Goal: Book appointment/travel/reservation

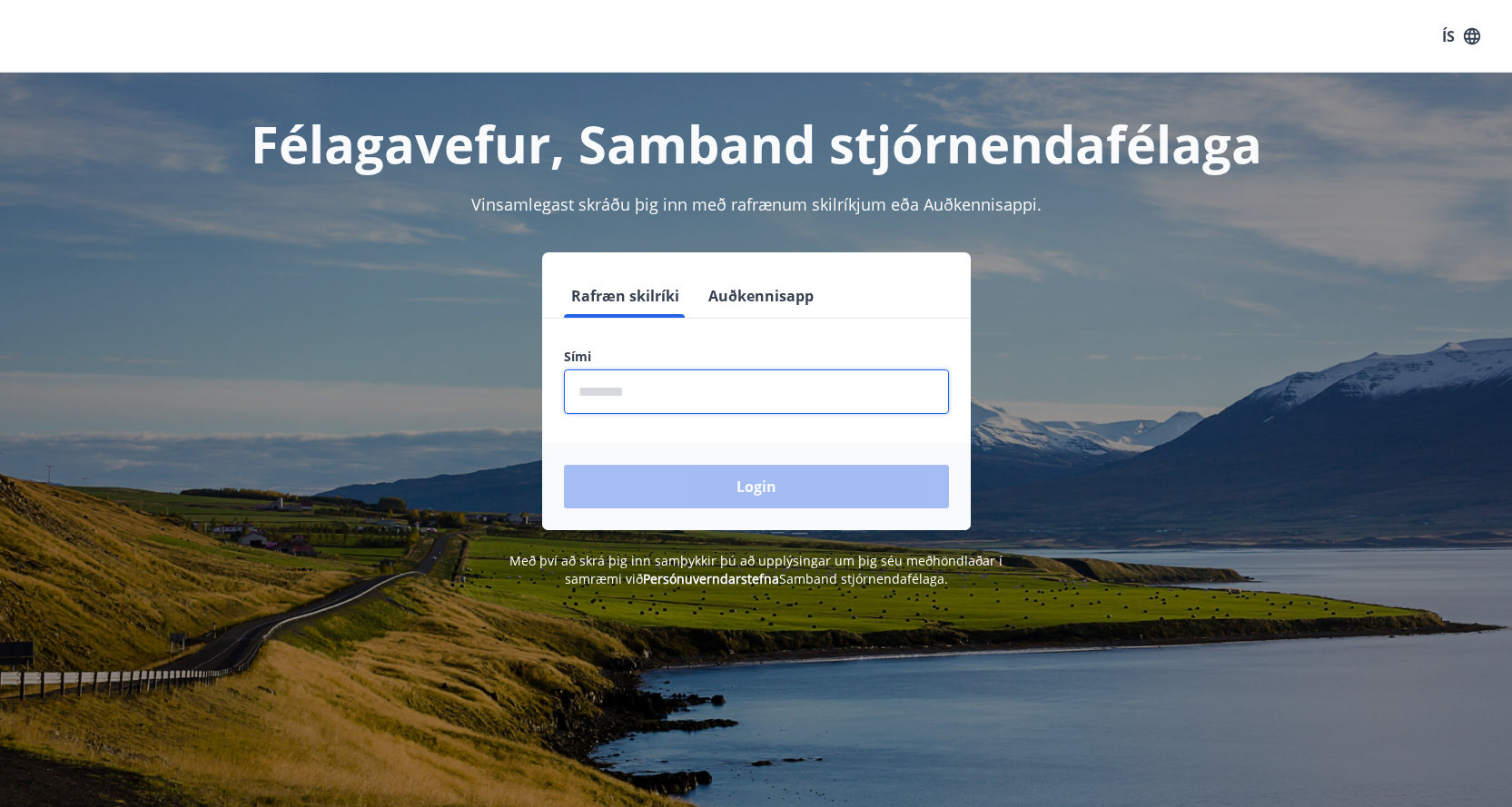
click at [882, 410] on input "phone" at bounding box center [756, 392] width 385 height 44
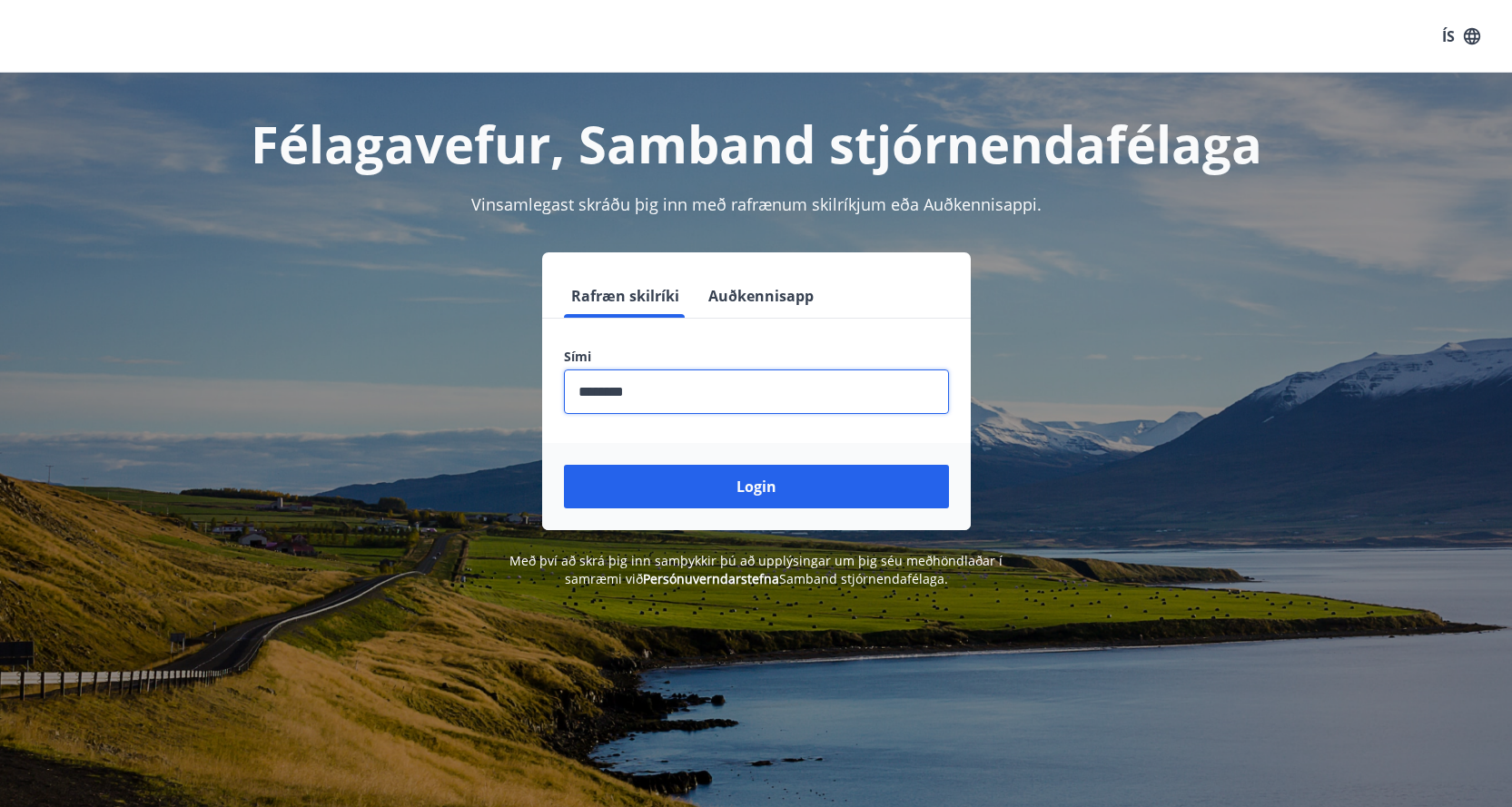
type input "********"
click at [564, 465] on button "Login" at bounding box center [756, 486] width 385 height 44
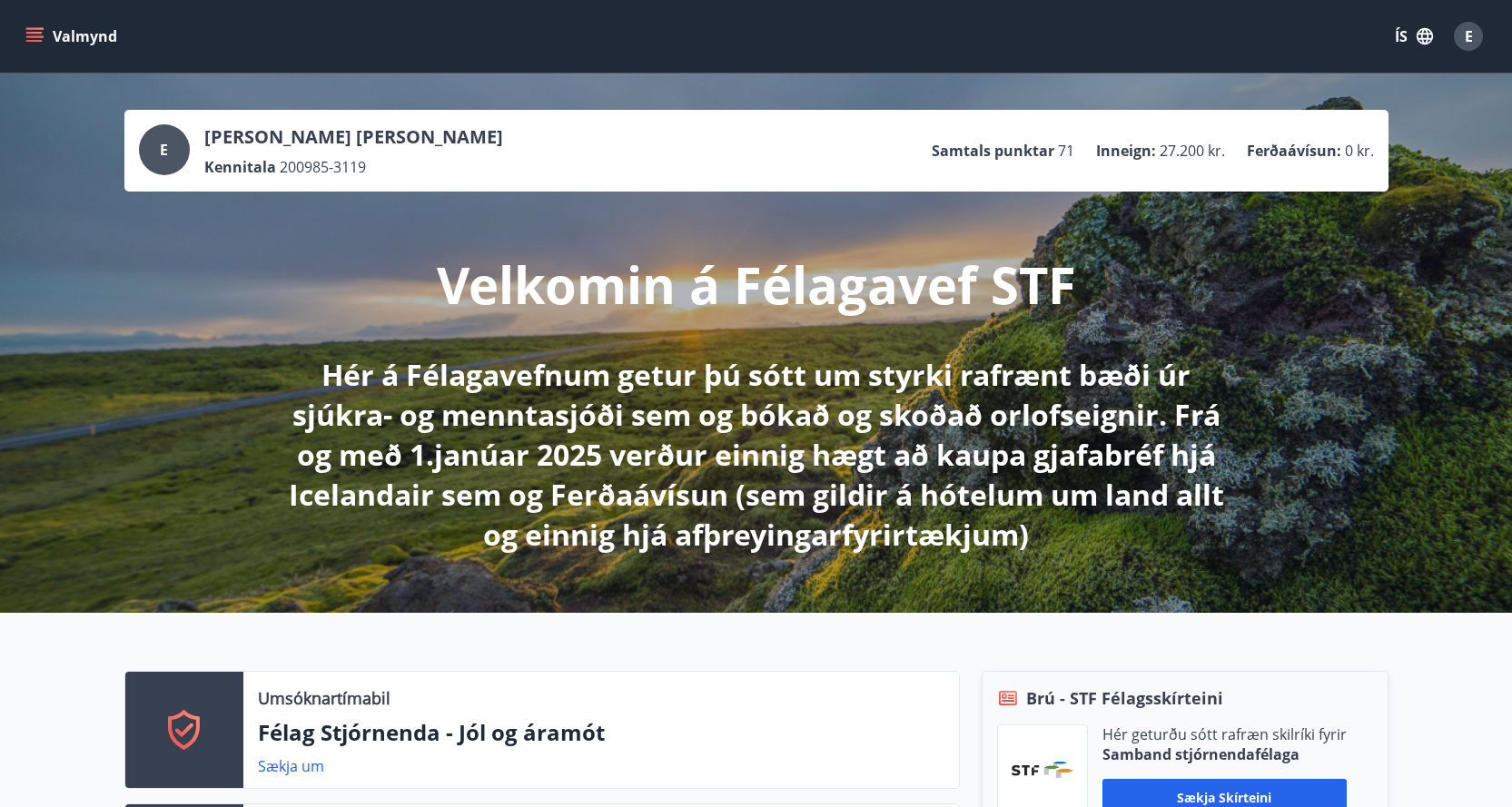
click at [36, 32] on icon "menu" at bounding box center [34, 32] width 17 height 2
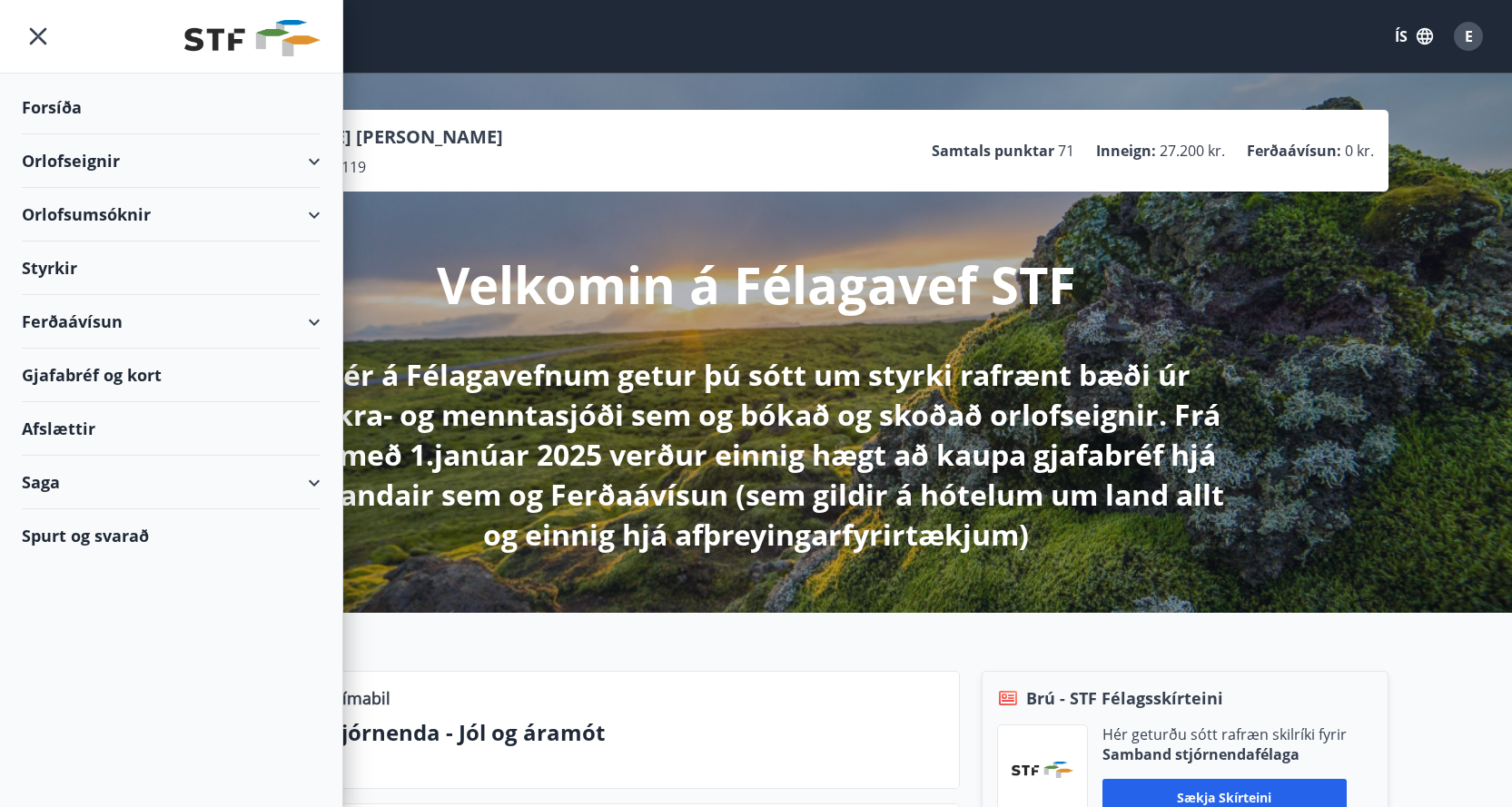
click at [285, 156] on div "Orlofseignir" at bounding box center [172, 161] width 299 height 54
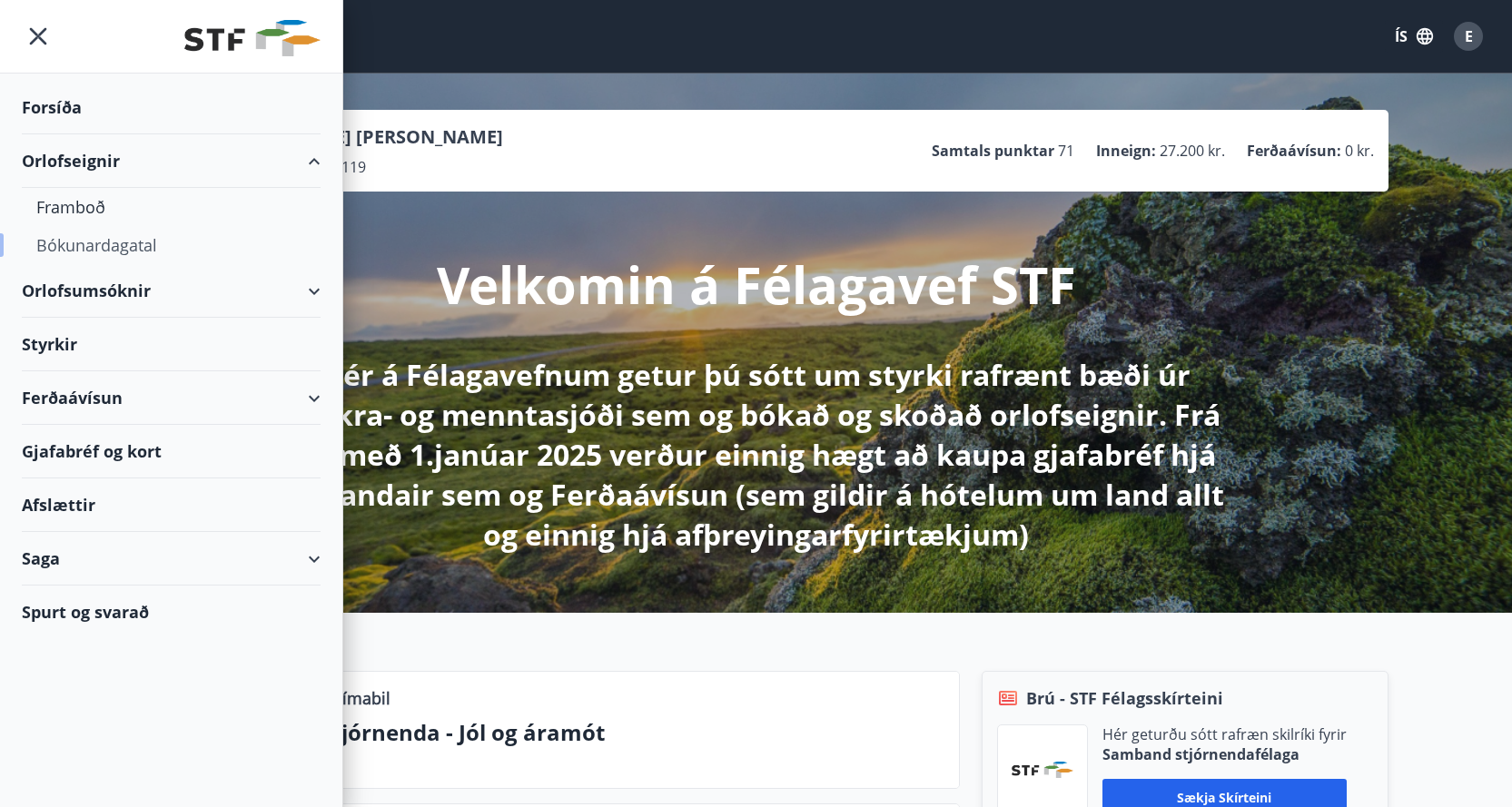
click at [88, 244] on div "Bókunardagatal" at bounding box center [171, 245] width 270 height 38
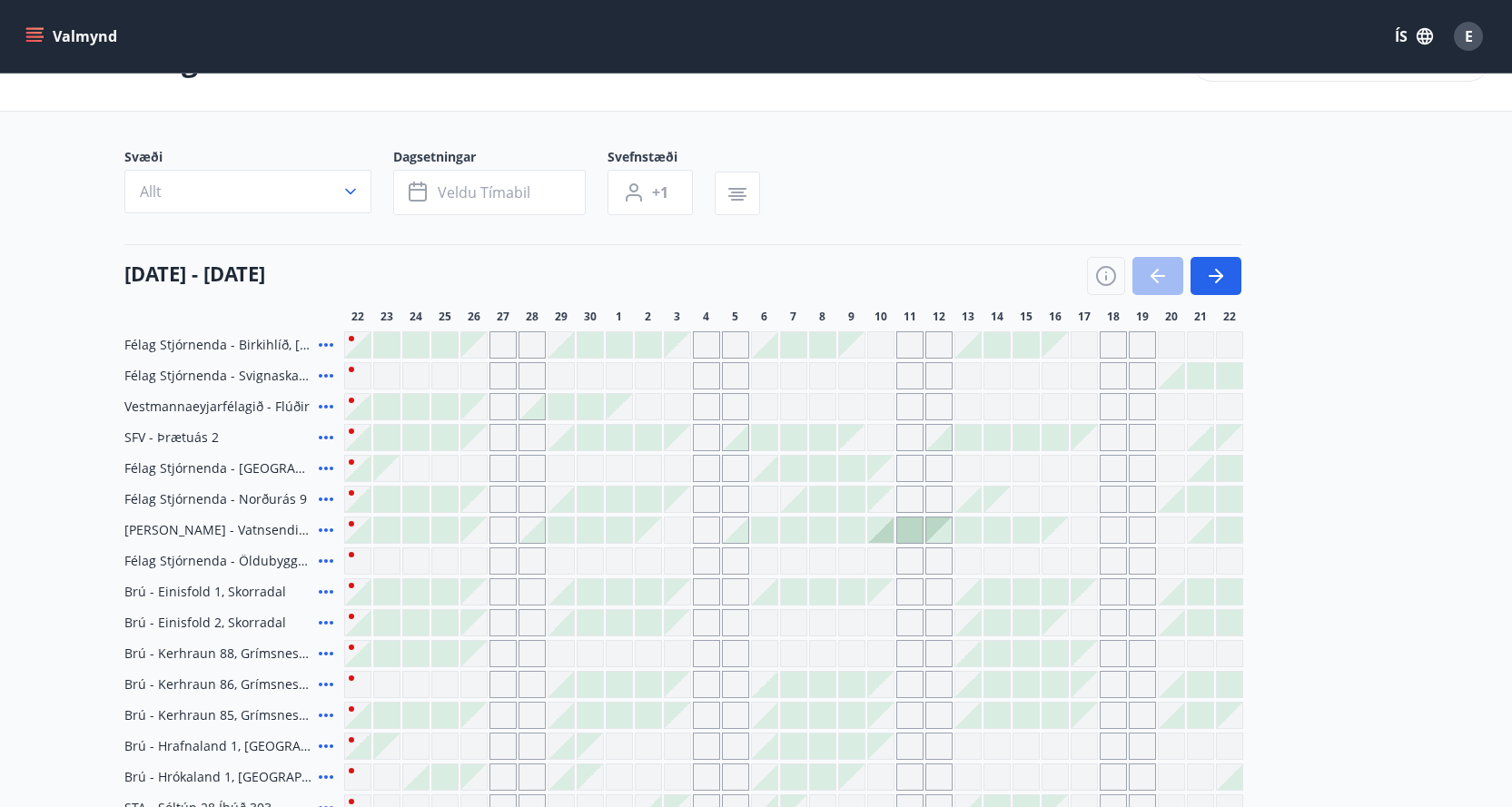
scroll to position [94, 0]
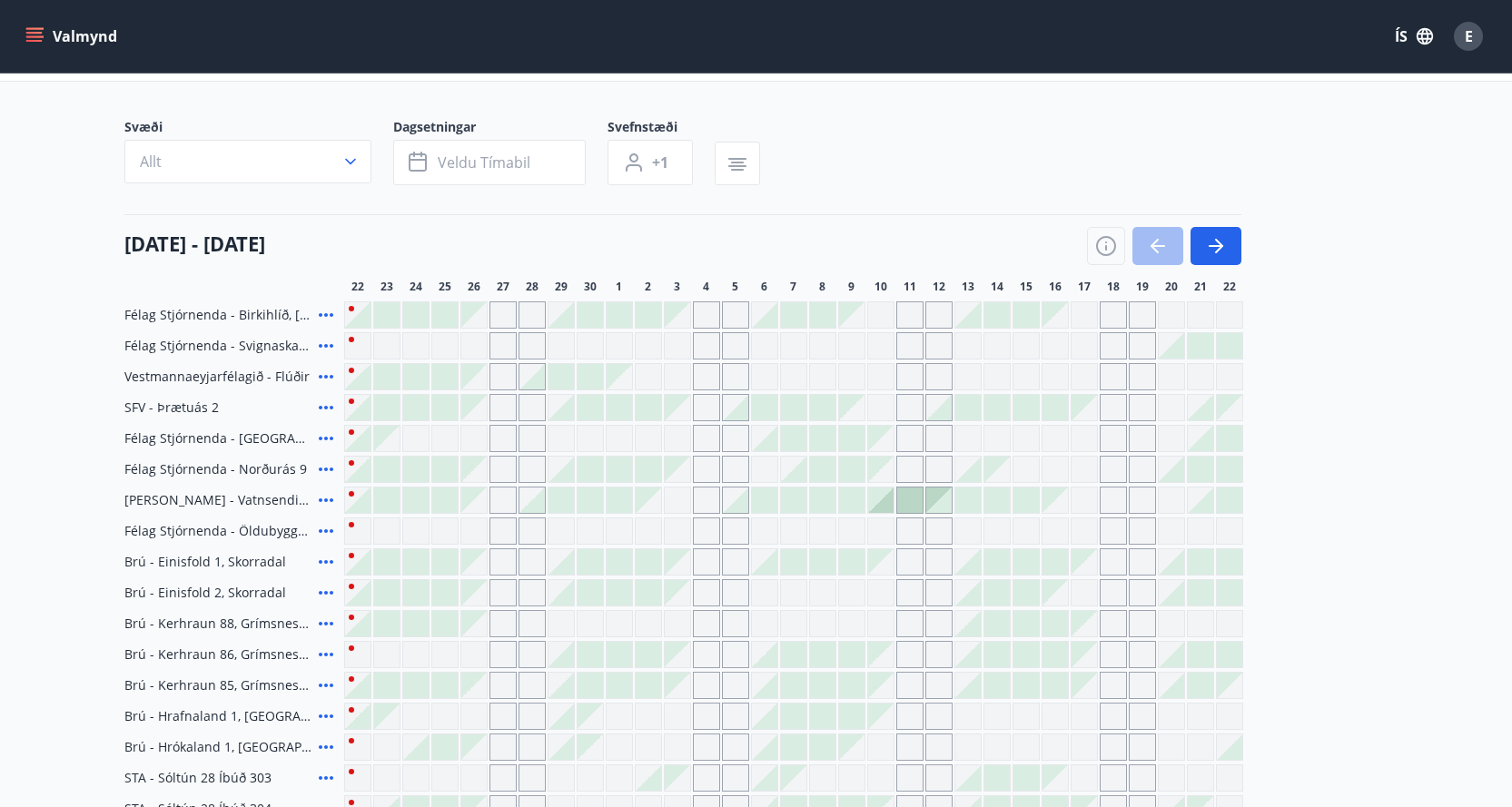
click at [478, 570] on div "Gráir dagar eru ekki bókanlegir" at bounding box center [474, 561] width 25 height 25
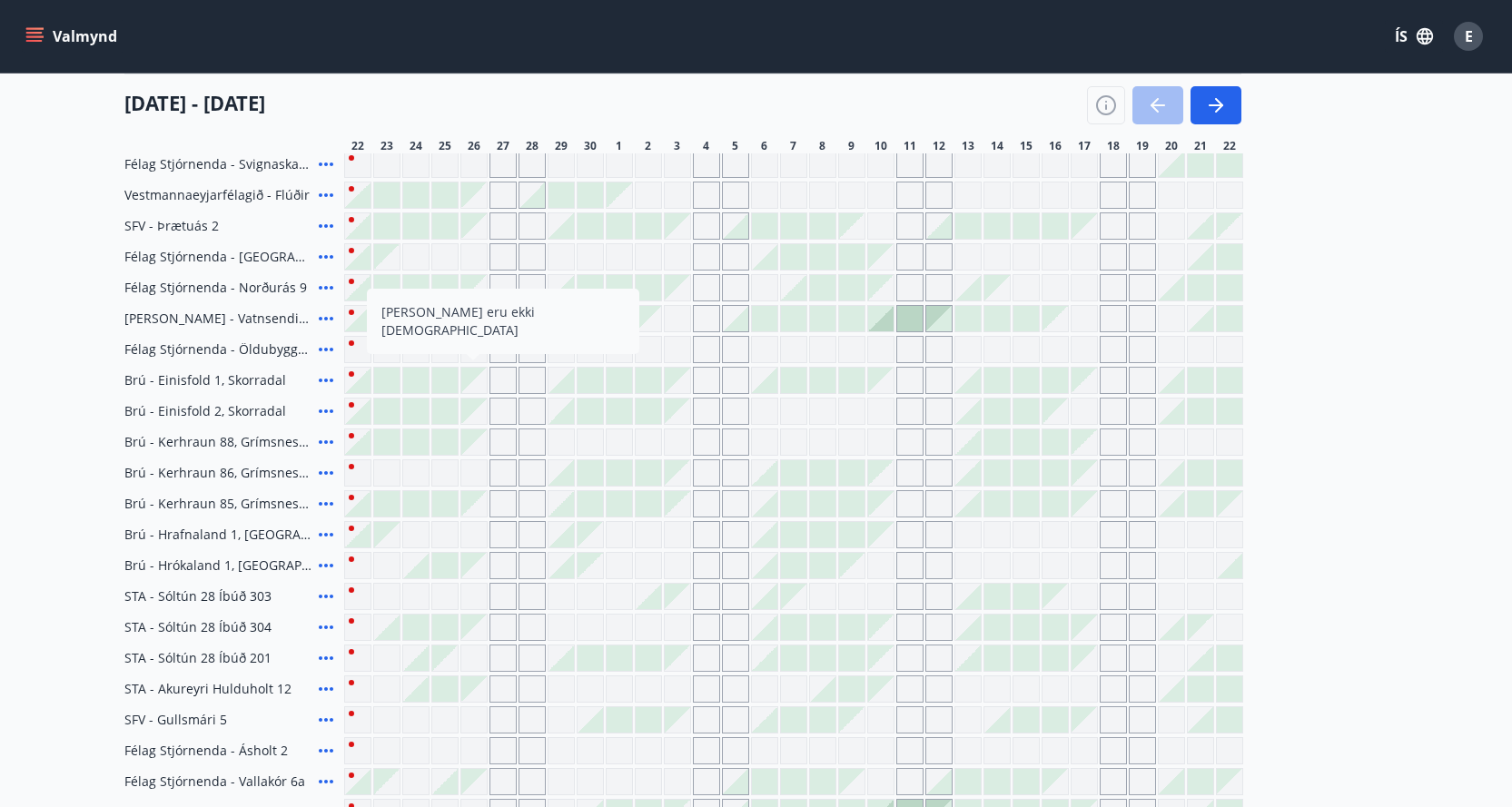
scroll to position [184, 0]
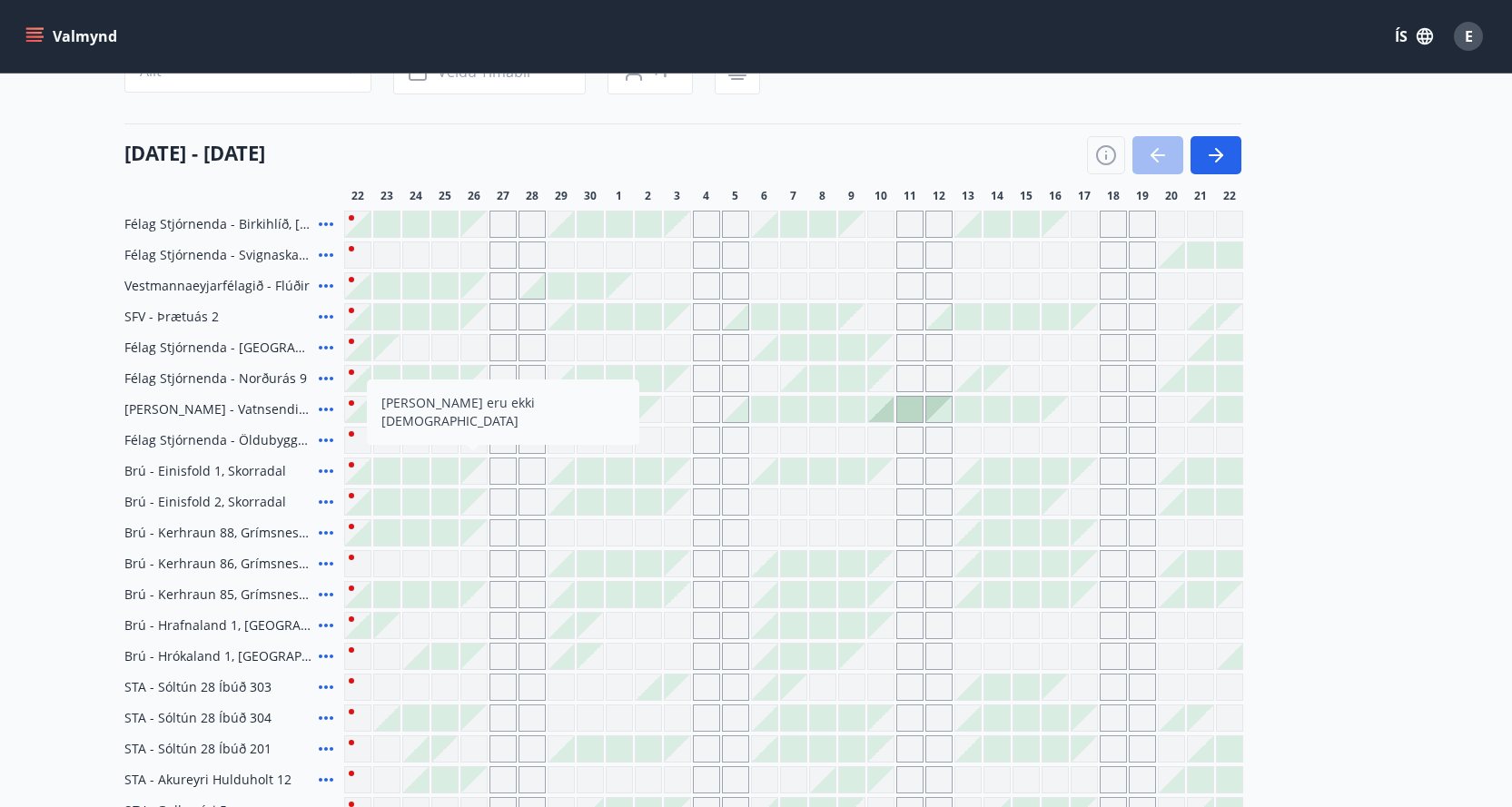
click at [420, 151] on div "22 september - 22 október" at bounding box center [682, 148] width 1117 height 51
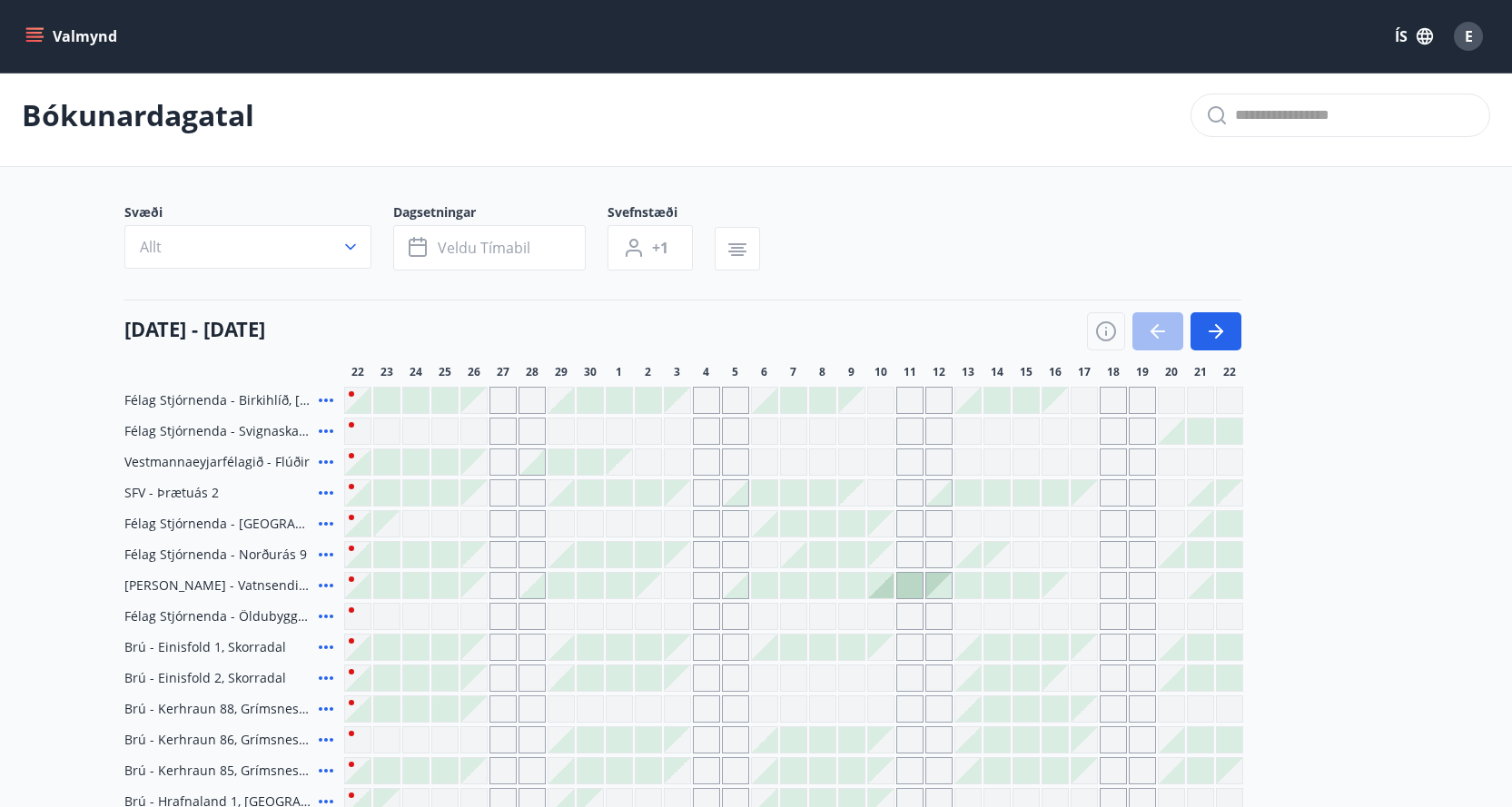
scroll to position [3, 0]
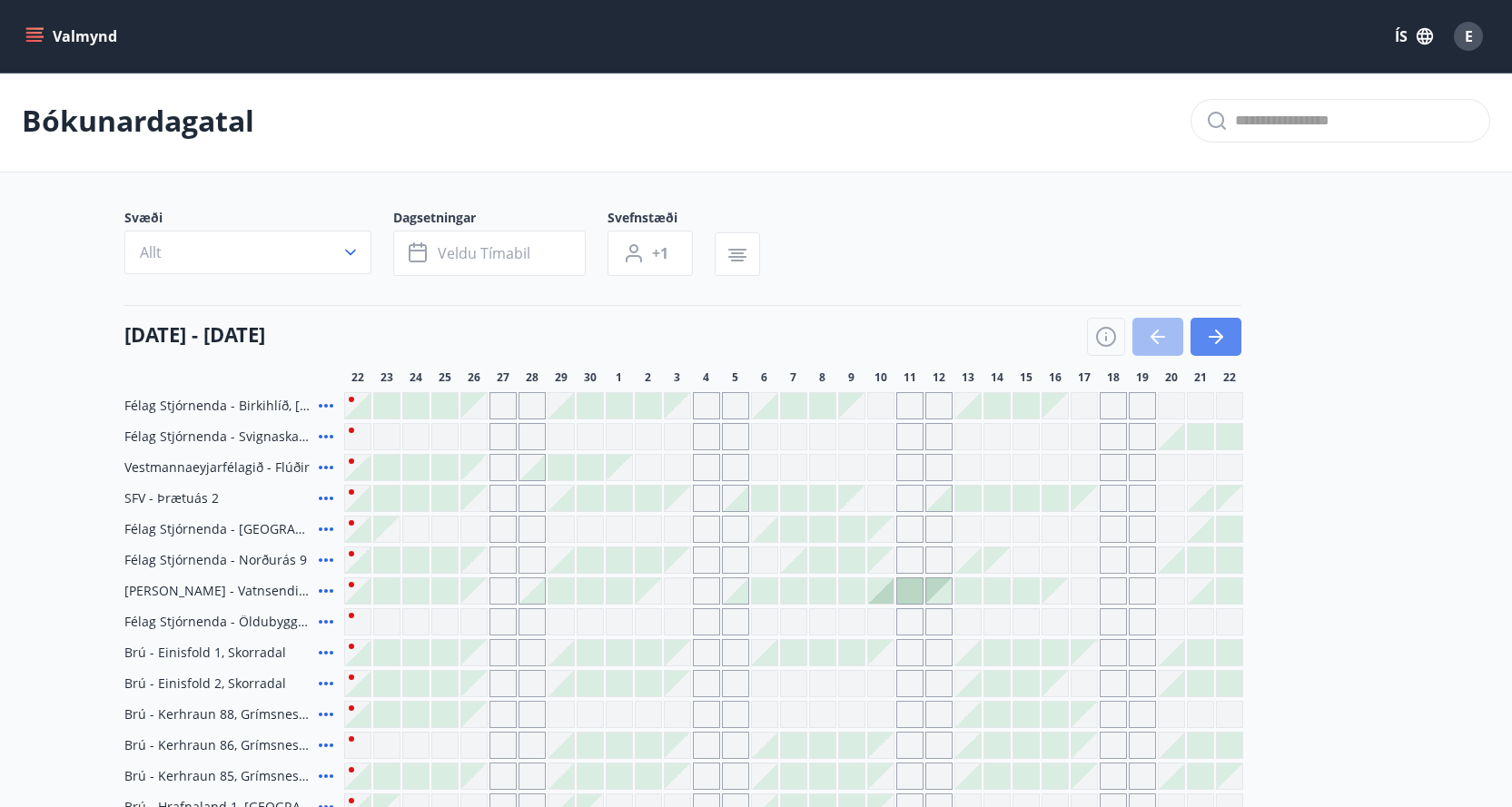
click at [1224, 336] on icon "button" at bounding box center [1216, 337] width 22 height 22
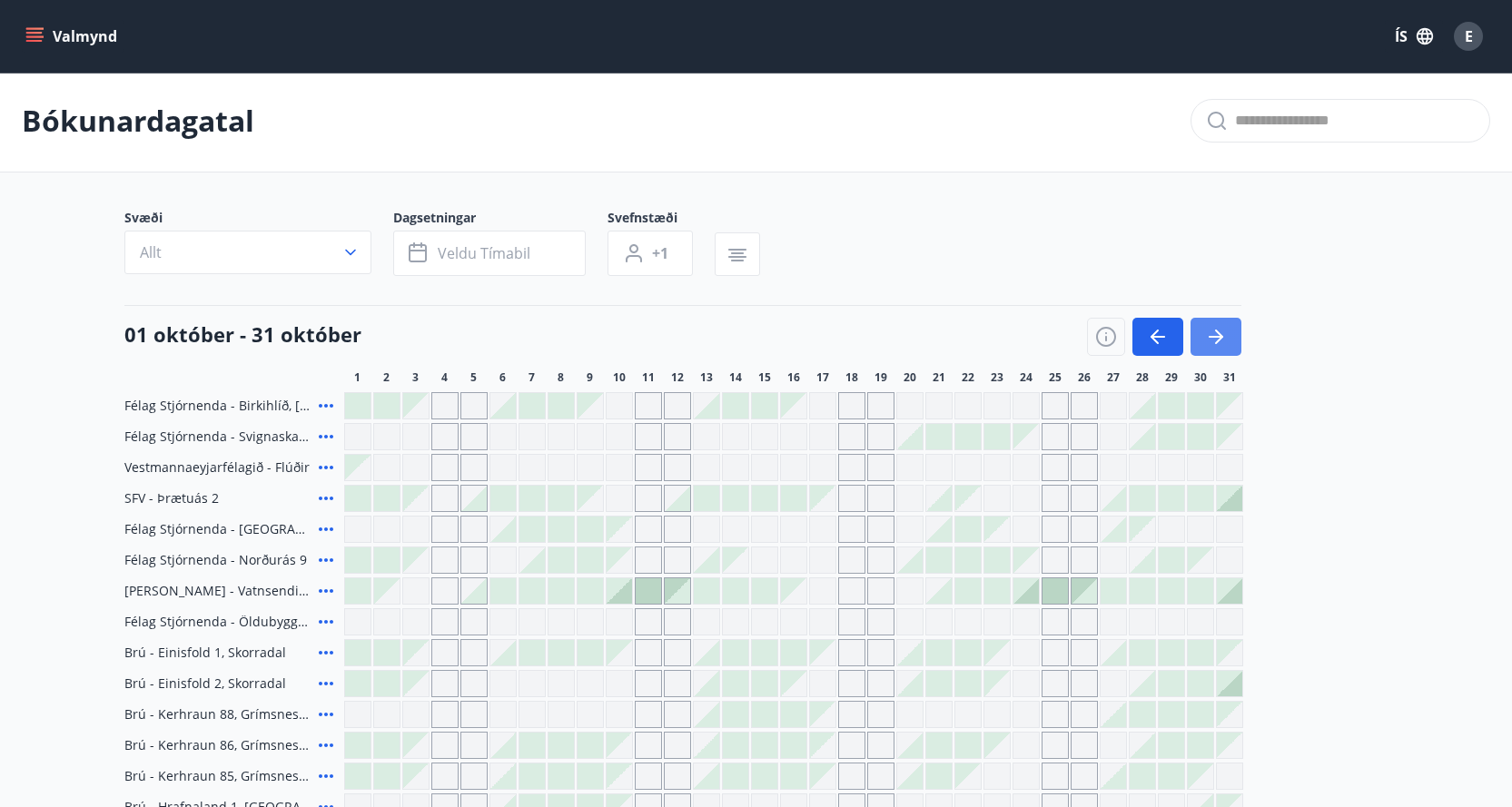
click at [1221, 336] on icon "button" at bounding box center [1216, 336] width 15 height 2
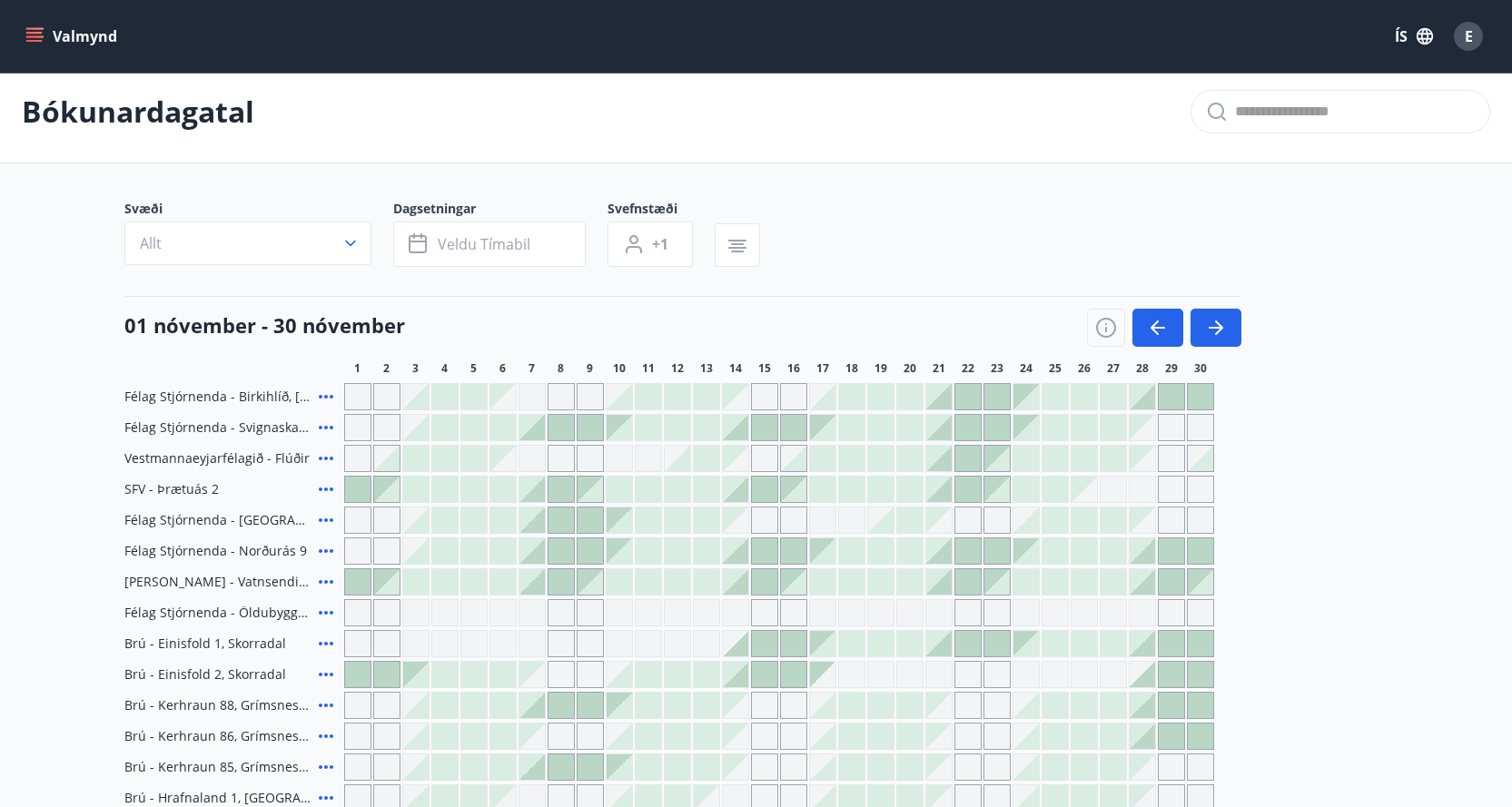
scroll to position [0, 0]
